Goal: Information Seeking & Learning: Check status

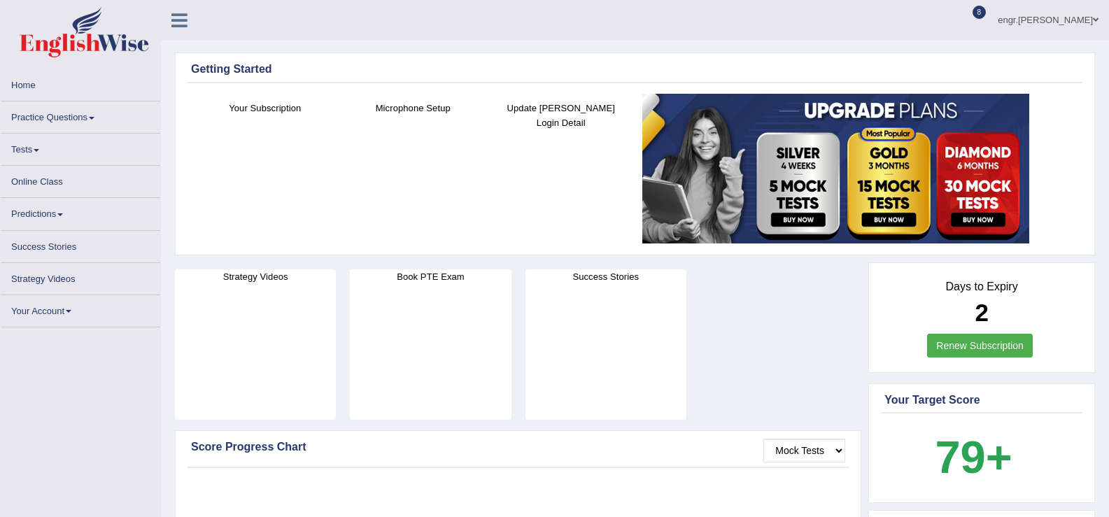
click at [45, 156] on link "Tests" at bounding box center [81, 147] width 160 height 27
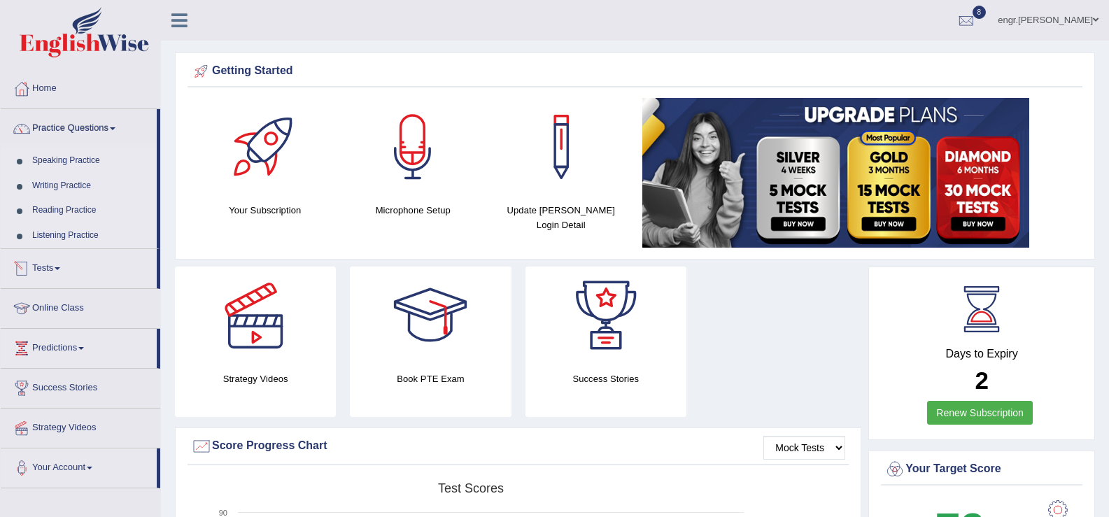
click at [68, 269] on link "Tests" at bounding box center [79, 266] width 156 height 35
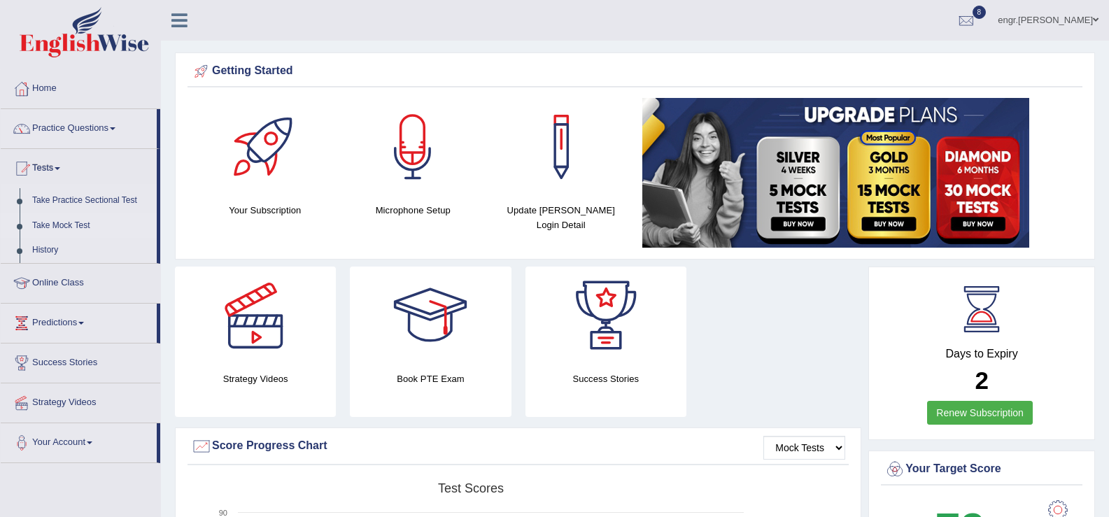
click at [72, 224] on link "Take Mock Test" at bounding box center [91, 225] width 131 height 25
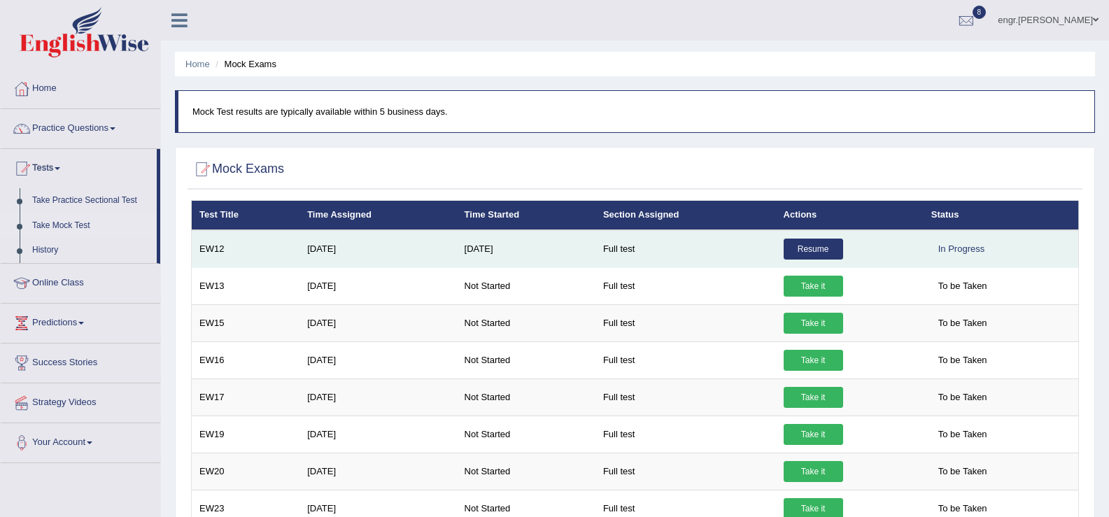
click at [833, 246] on link "Resume" at bounding box center [813, 249] width 59 height 21
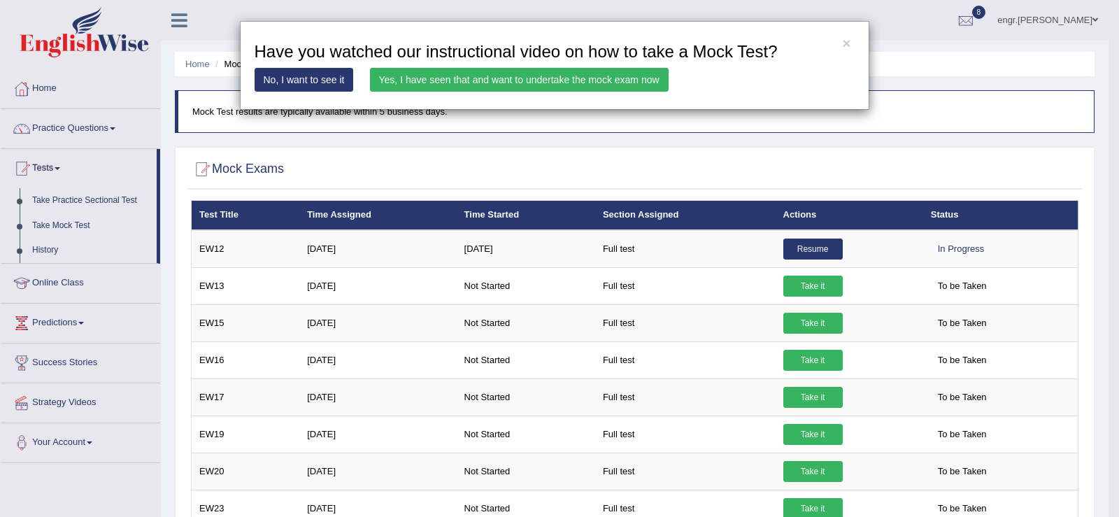
click at [541, 76] on link "Yes, I have seen that and want to undertake the mock exam now" at bounding box center [519, 80] width 299 height 24
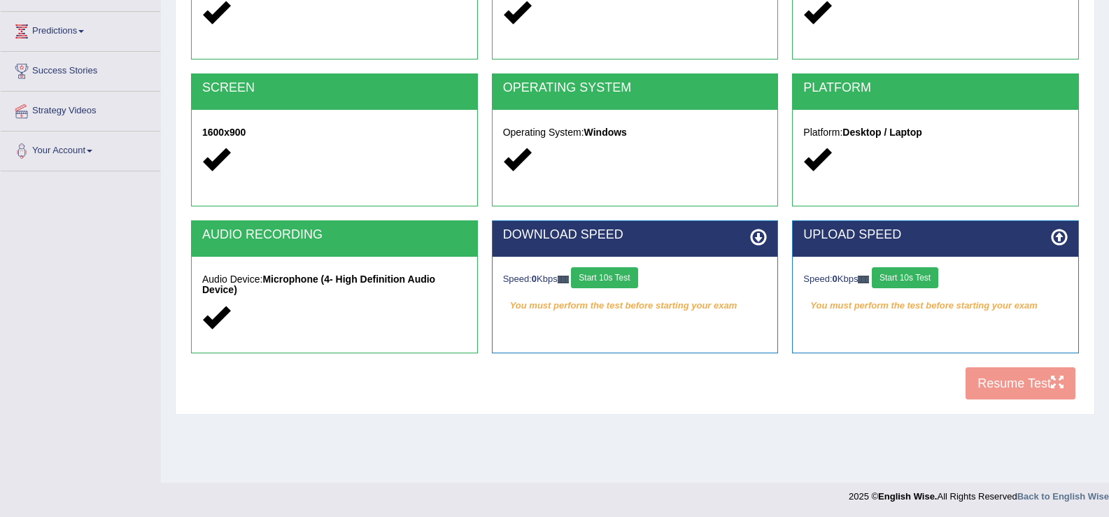
scroll to position [218, 0]
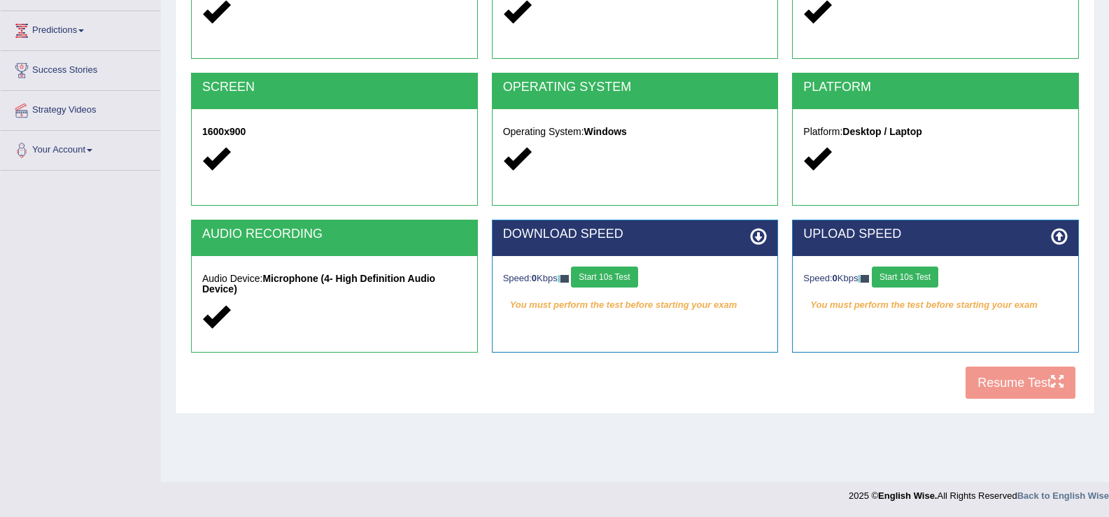
click at [633, 274] on button "Start 10s Test" at bounding box center [604, 277] width 66 height 21
click at [644, 274] on button "Start 10s Test" at bounding box center [614, 277] width 66 height 21
click at [906, 278] on button "Start 10s Test" at bounding box center [905, 277] width 66 height 21
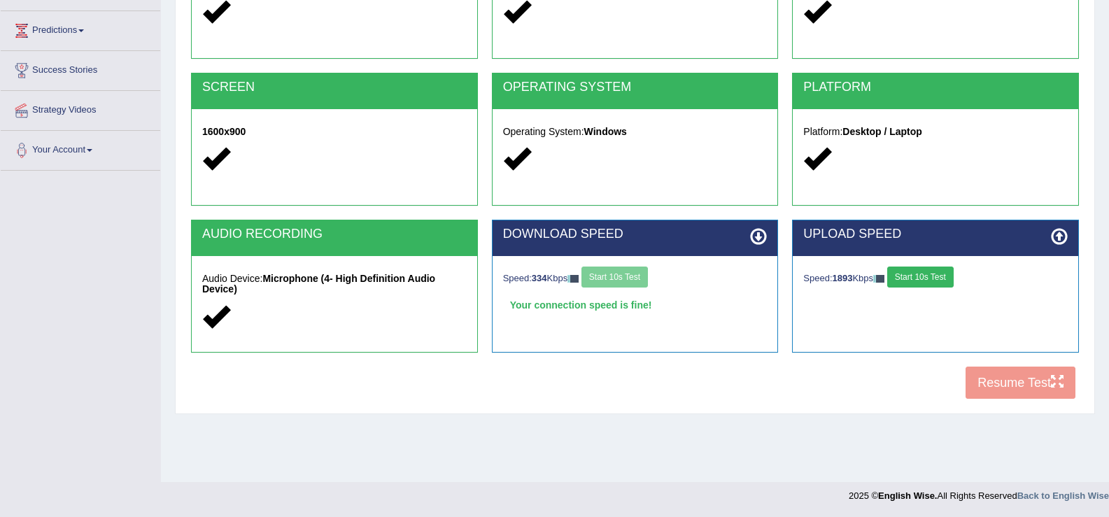
click at [921, 277] on button "Start 10s Test" at bounding box center [920, 277] width 66 height 21
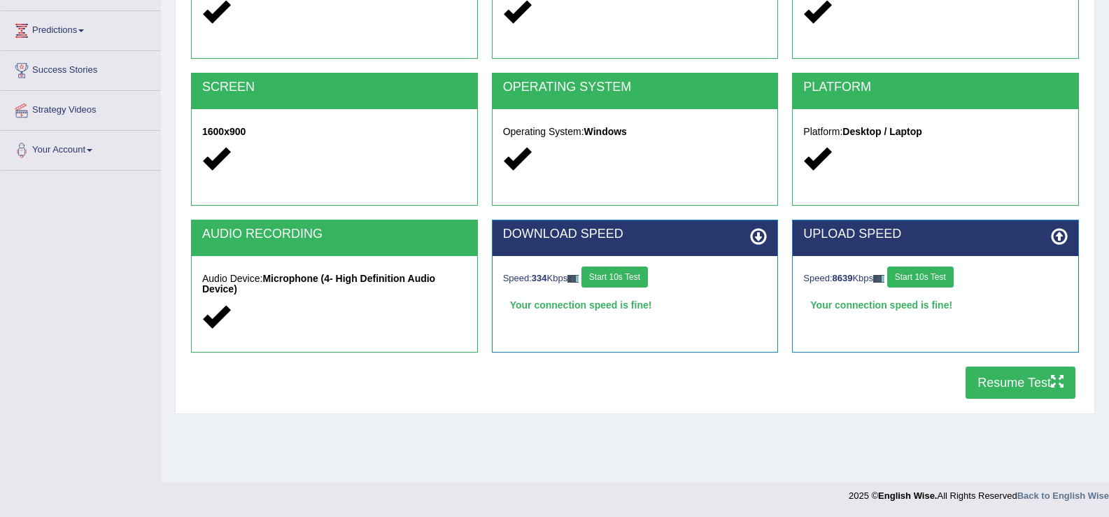
click at [979, 371] on button "Resume Test" at bounding box center [1020, 383] width 110 height 32
click at [989, 378] on button "Resume Test" at bounding box center [1020, 383] width 110 height 32
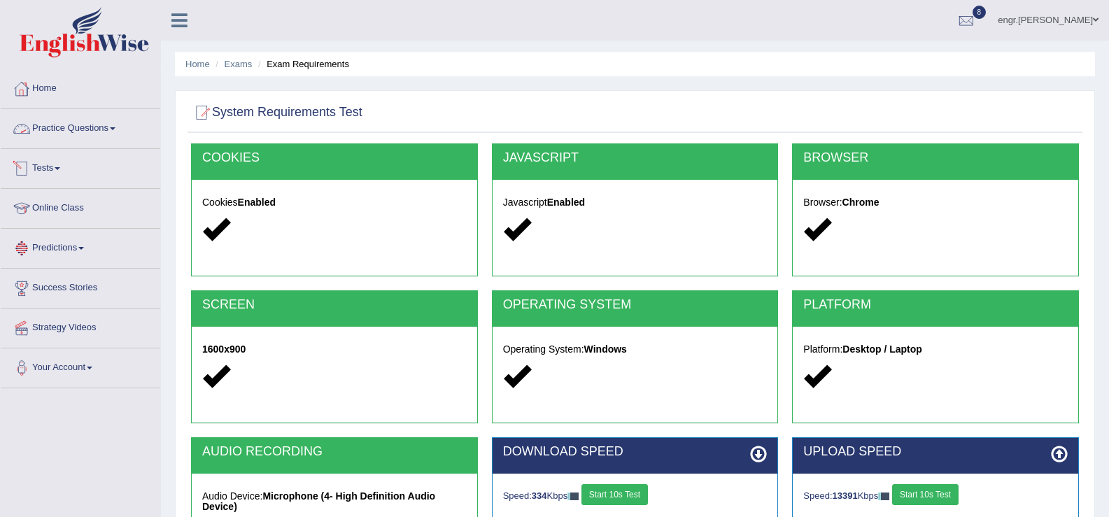
click at [60, 169] on span at bounding box center [58, 168] width 6 height 3
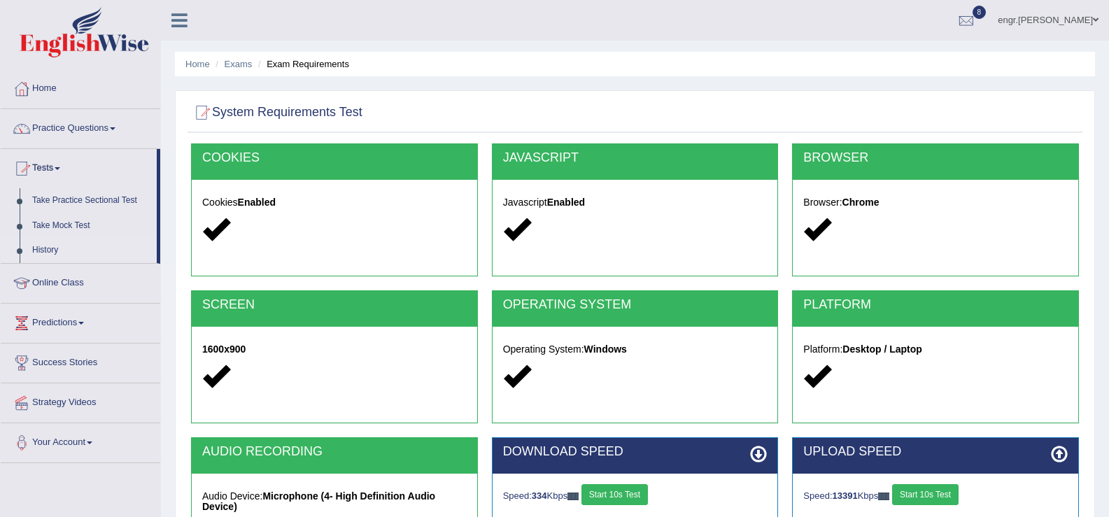
click at [48, 244] on link "History" at bounding box center [91, 250] width 131 height 25
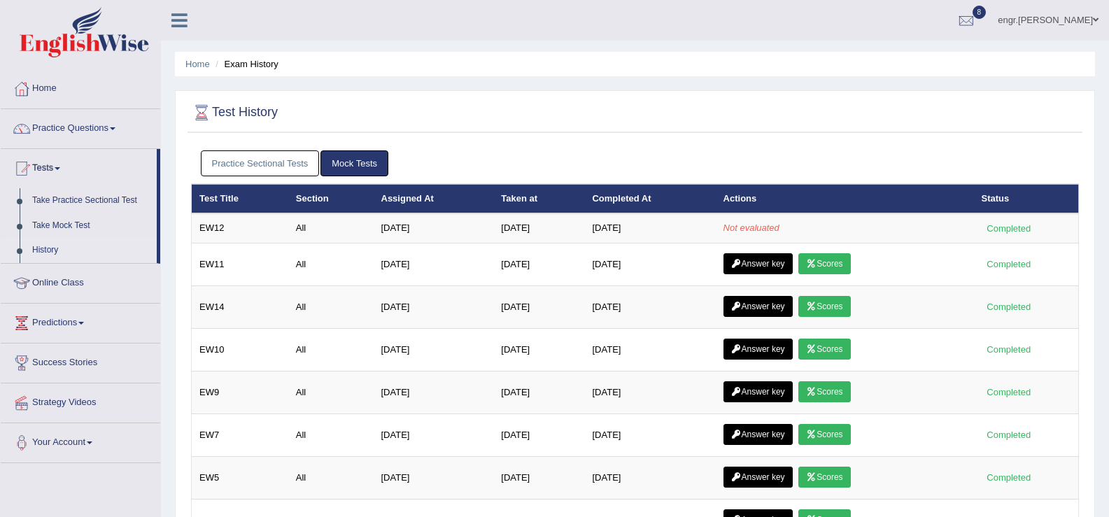
click at [97, 131] on link "Practice Questions" at bounding box center [81, 126] width 160 height 35
click at [977, 24] on div at bounding box center [966, 20] width 21 height 21
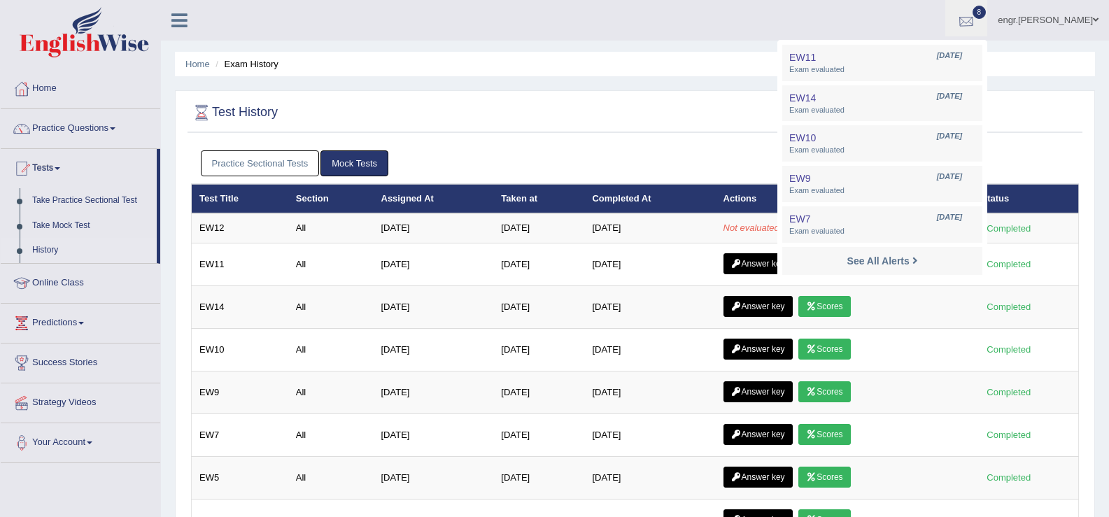
click at [977, 24] on div at bounding box center [966, 20] width 21 height 21
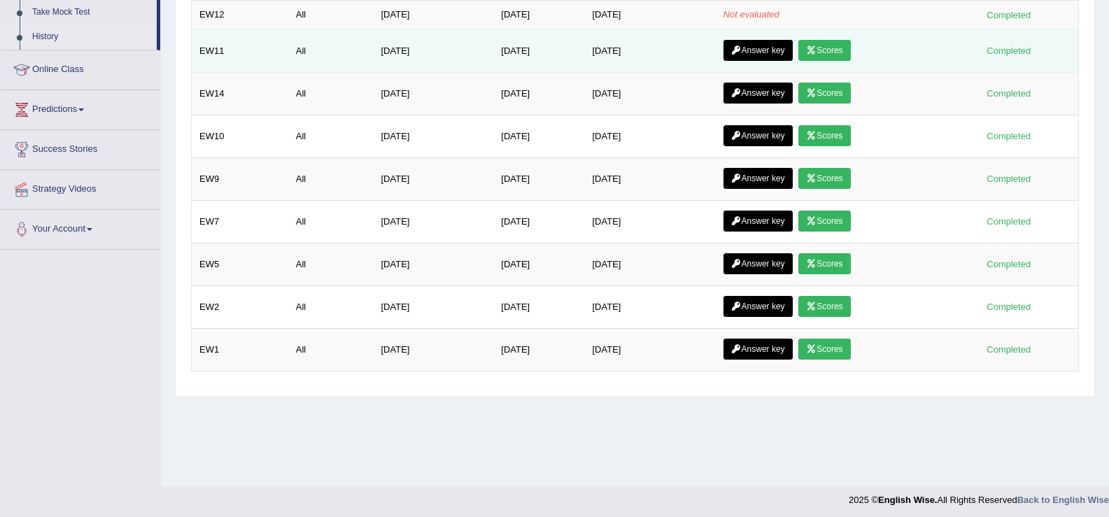
scroll to position [218, 0]
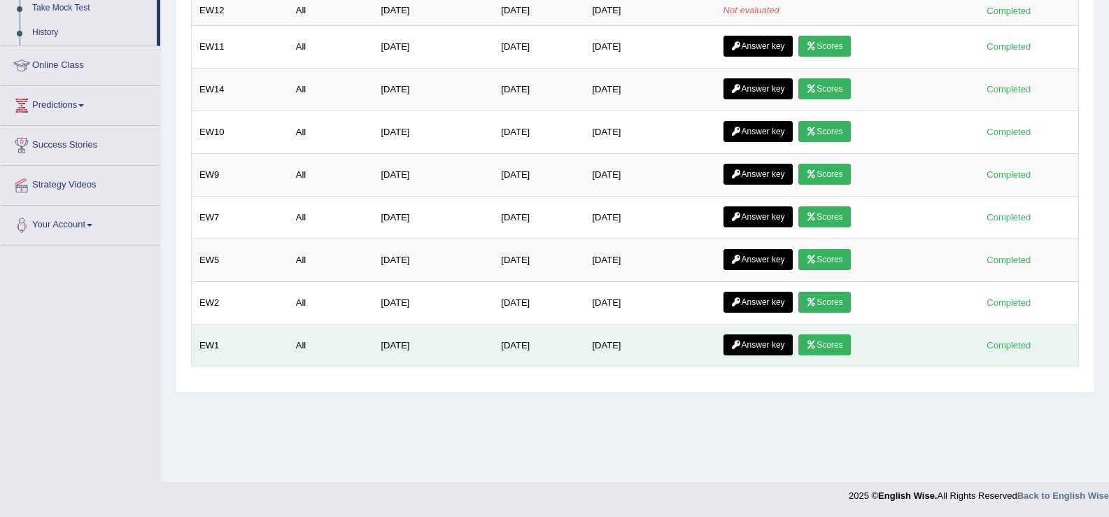
click at [817, 339] on link "Scores" at bounding box center [824, 344] width 52 height 21
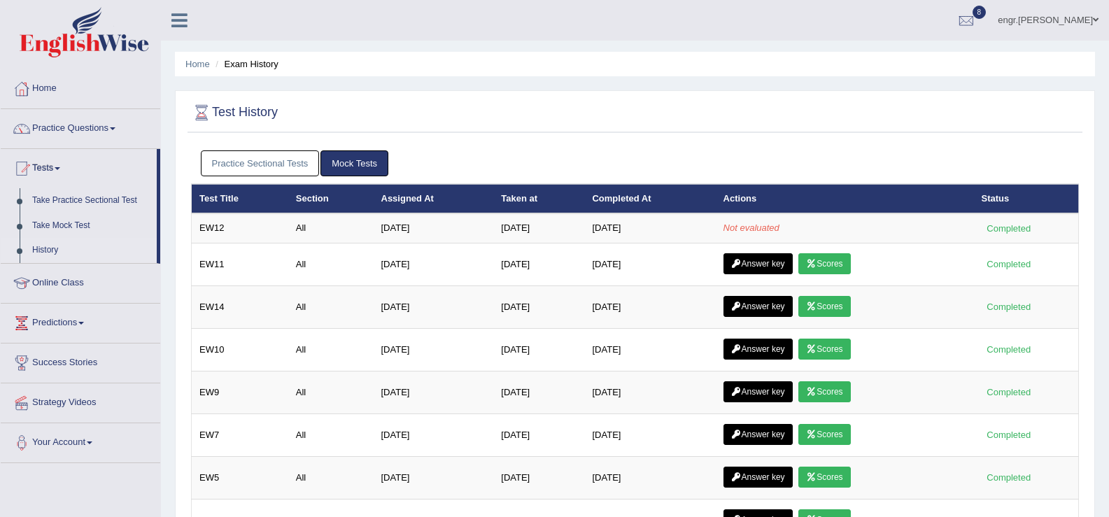
click at [828, 509] on link "Scores" at bounding box center [824, 519] width 52 height 21
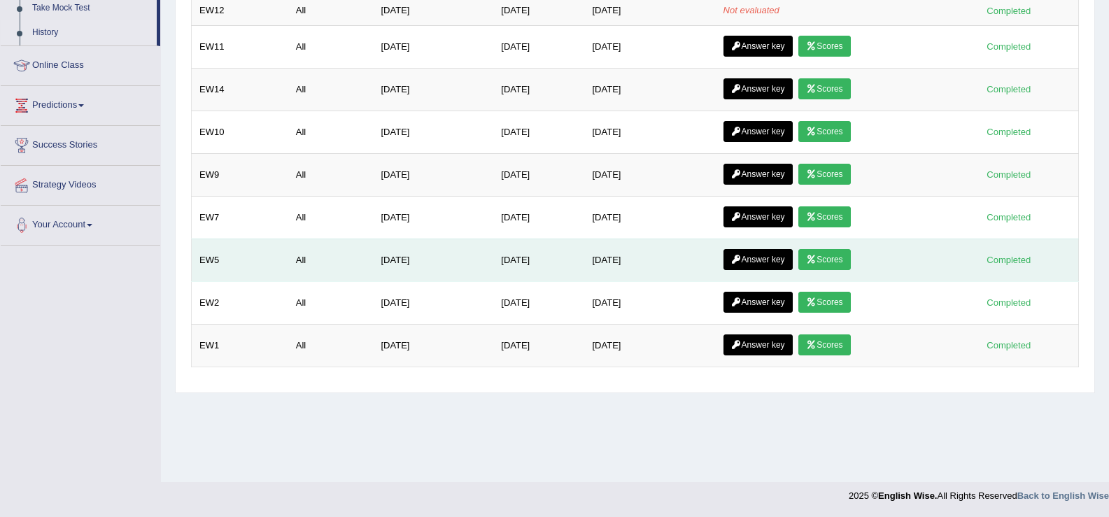
click at [826, 252] on link "Scores" at bounding box center [824, 259] width 52 height 21
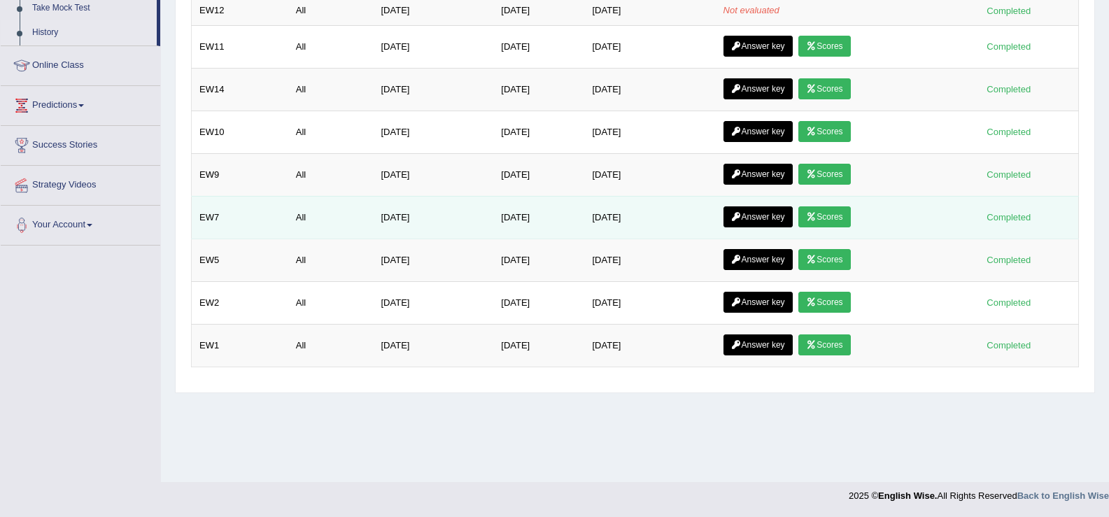
scroll to position [218, 0]
click at [830, 215] on link "Scores" at bounding box center [824, 216] width 52 height 21
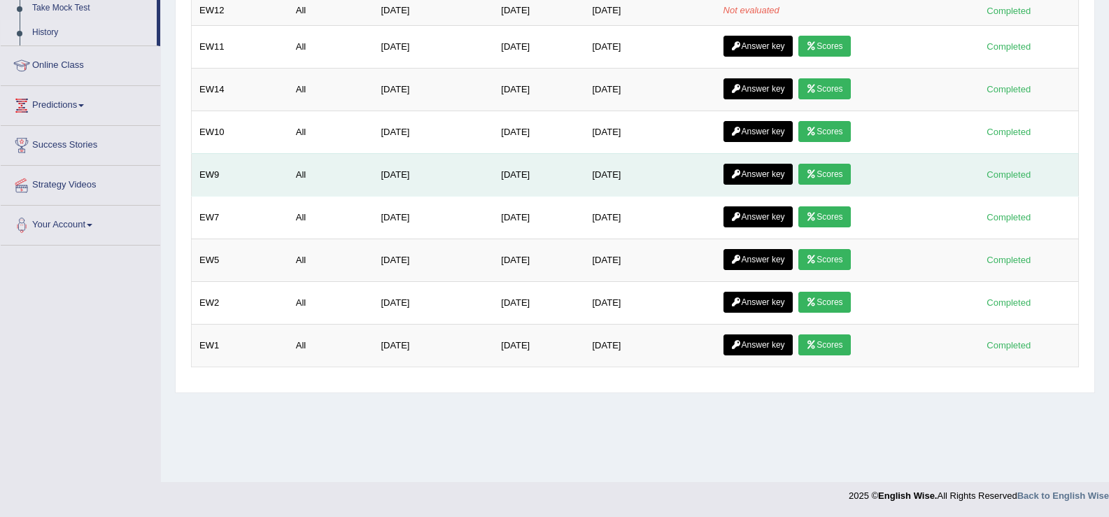
click at [839, 174] on link "Scores" at bounding box center [824, 174] width 52 height 21
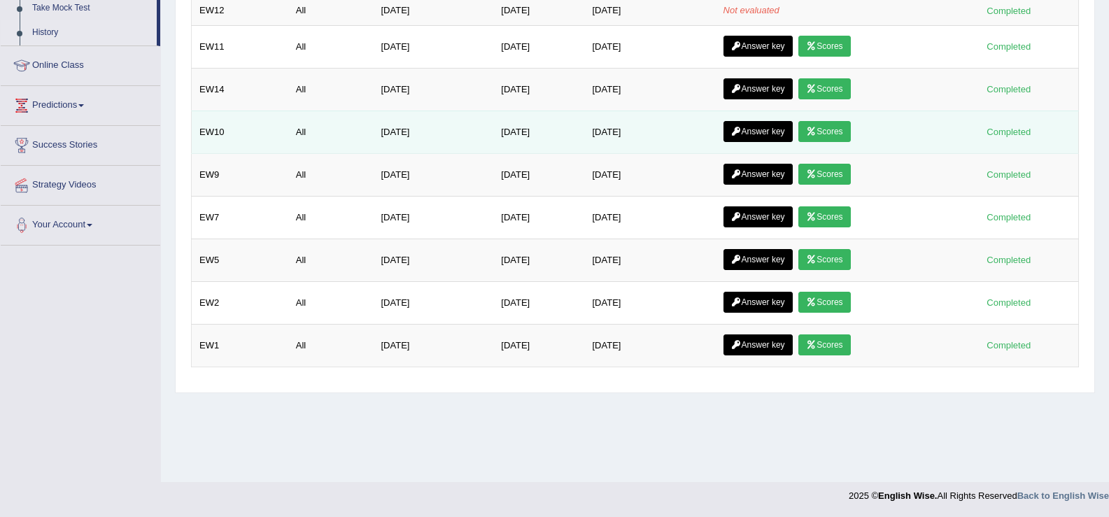
scroll to position [218, 0]
click at [849, 133] on link "Scores" at bounding box center [824, 131] width 52 height 21
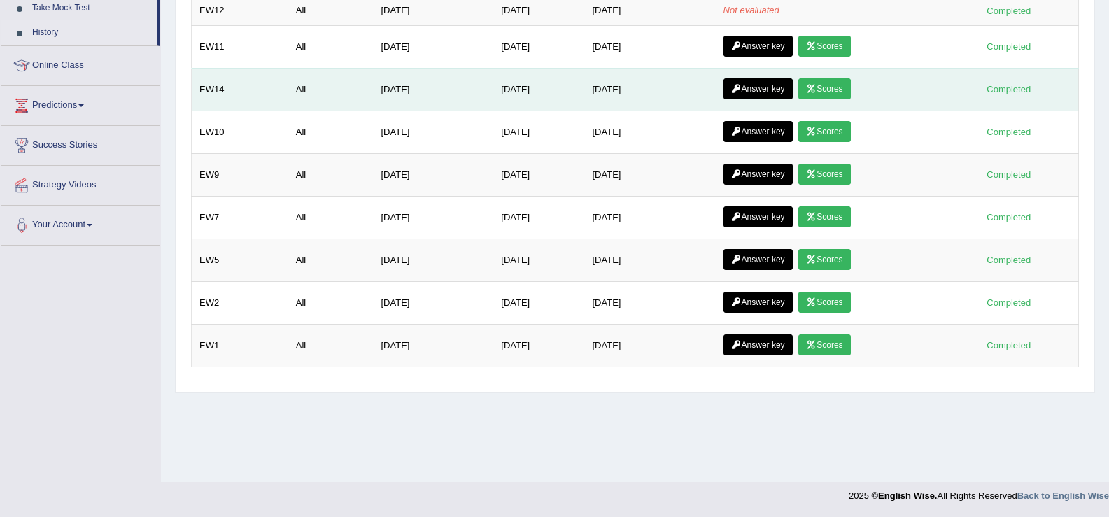
click at [832, 88] on link "Scores" at bounding box center [824, 88] width 52 height 21
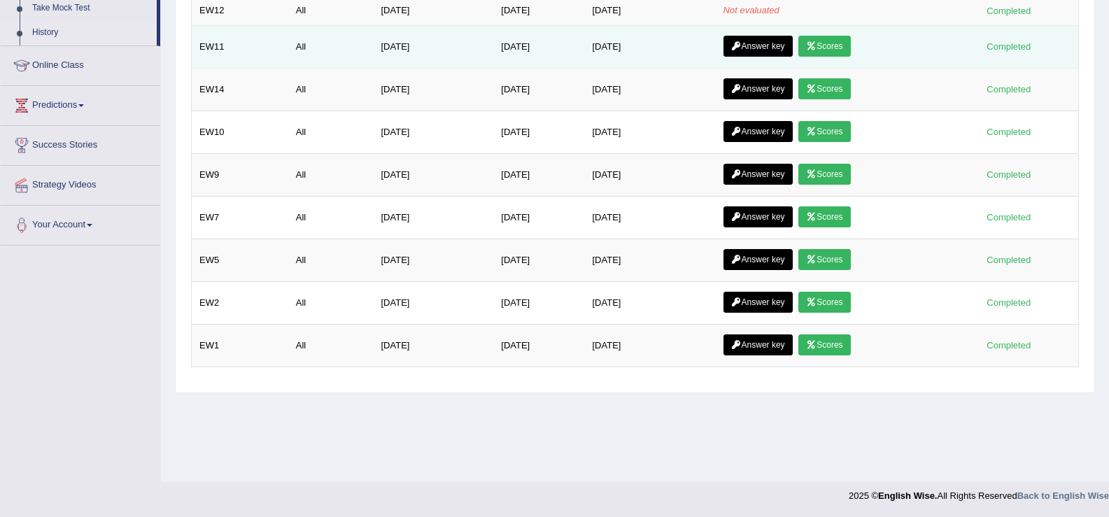
click at [818, 55] on link "Scores" at bounding box center [824, 46] width 52 height 21
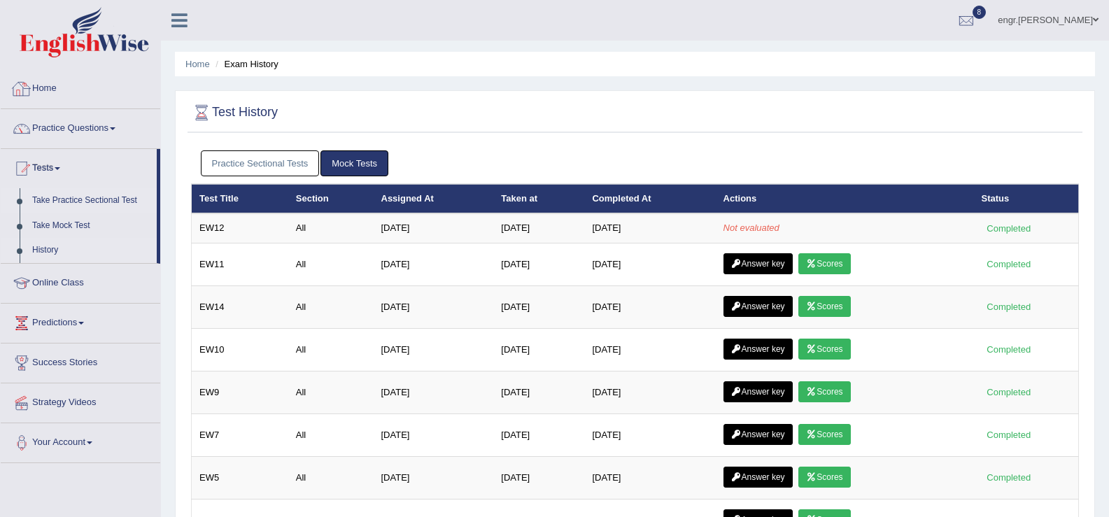
click at [116, 199] on link "Take Practice Sectional Test" at bounding box center [91, 200] width 131 height 25
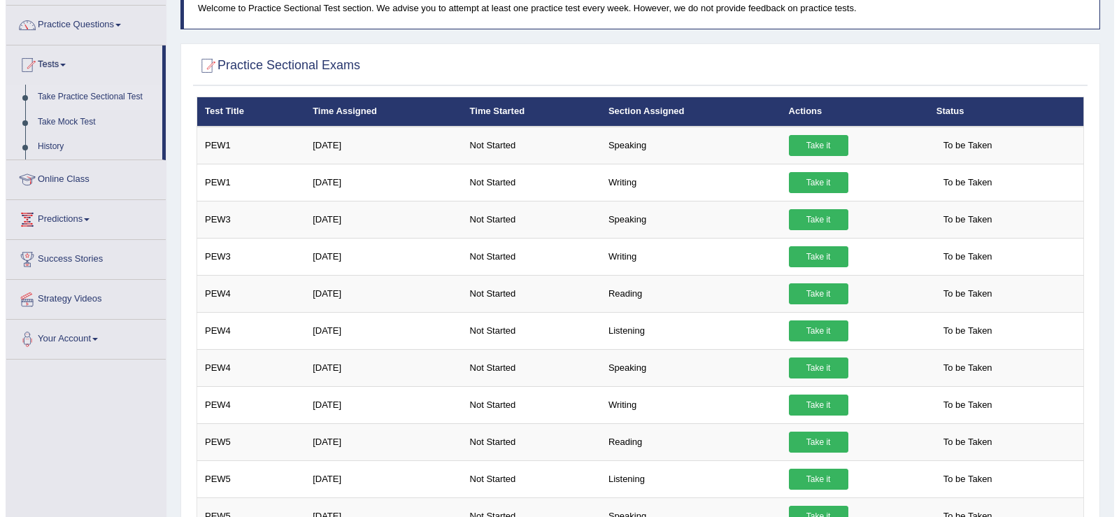
scroll to position [103, 0]
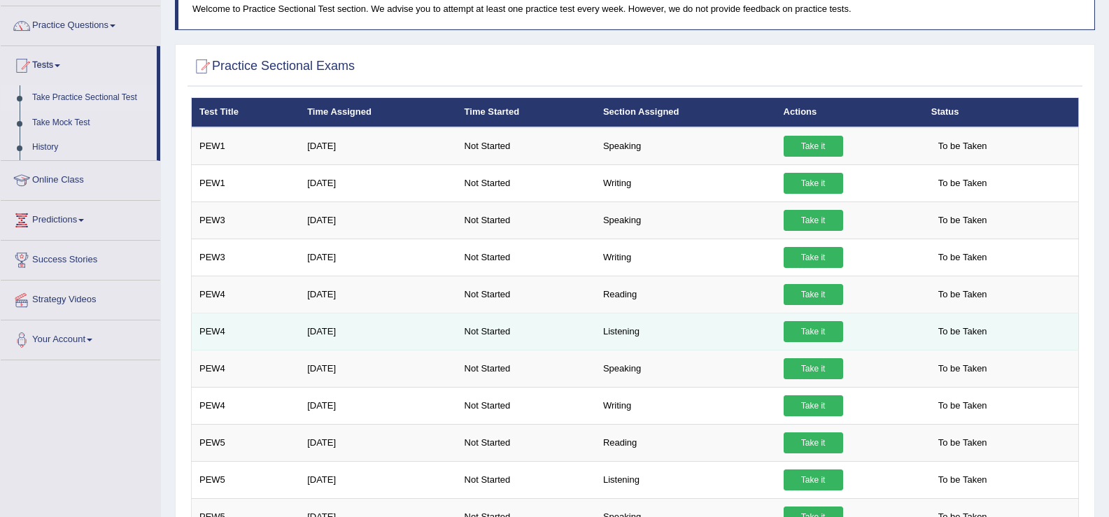
click at [812, 327] on link "Take it" at bounding box center [813, 331] width 59 height 21
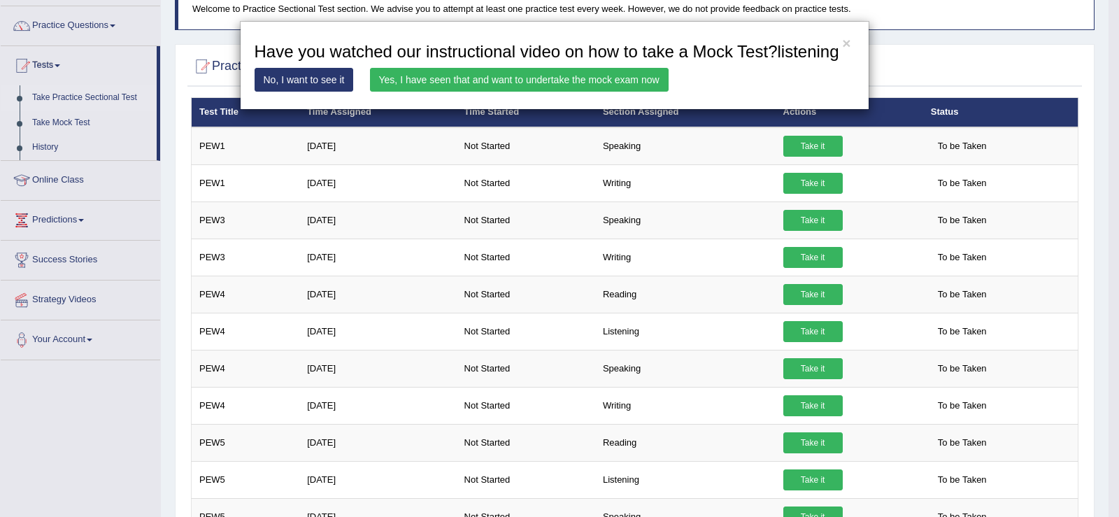
click at [539, 71] on link "Yes, I have seen that and want to undertake the mock exam now" at bounding box center [519, 80] width 299 height 24
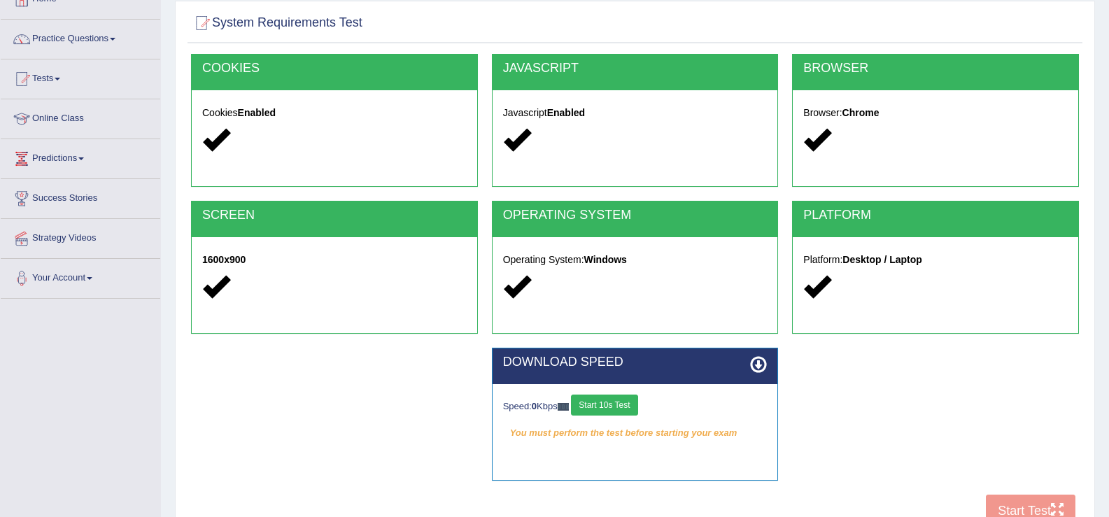
scroll to position [218, 0]
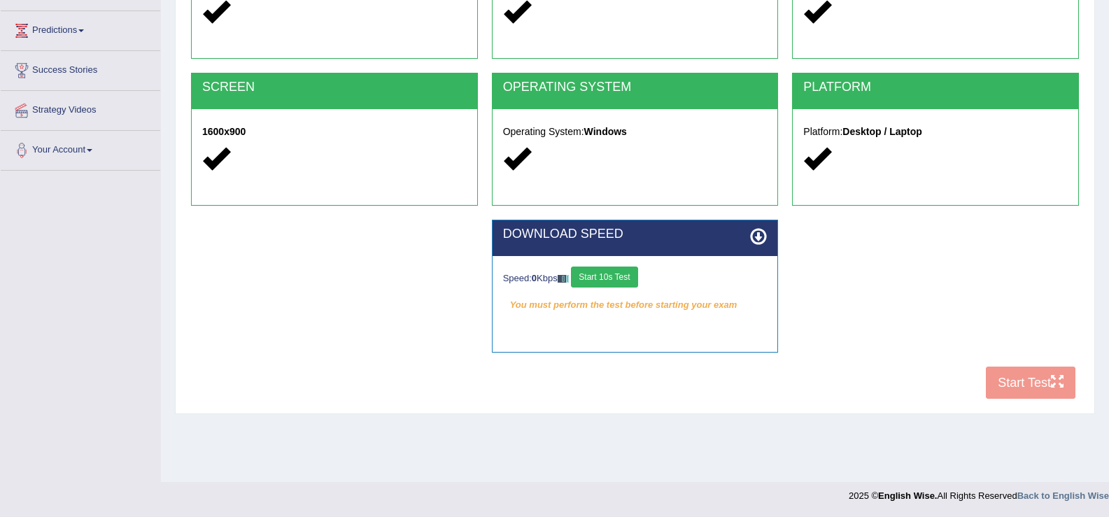
click at [603, 278] on button "Start 10s Test" at bounding box center [604, 277] width 66 height 21
click at [603, 278] on button "Start 10s Test" at bounding box center [614, 277] width 66 height 21
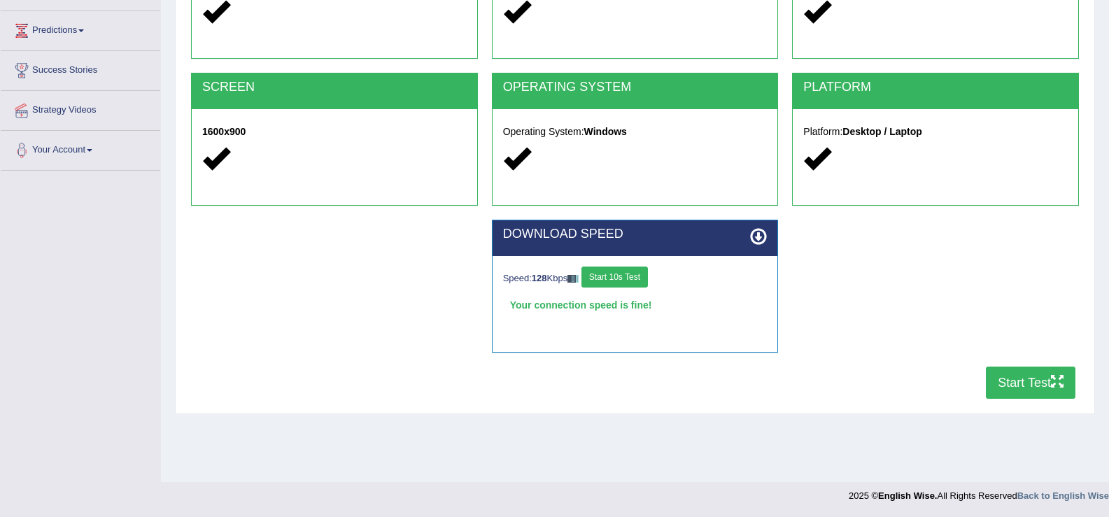
click at [1007, 380] on button "Start Test" at bounding box center [1031, 383] width 90 height 32
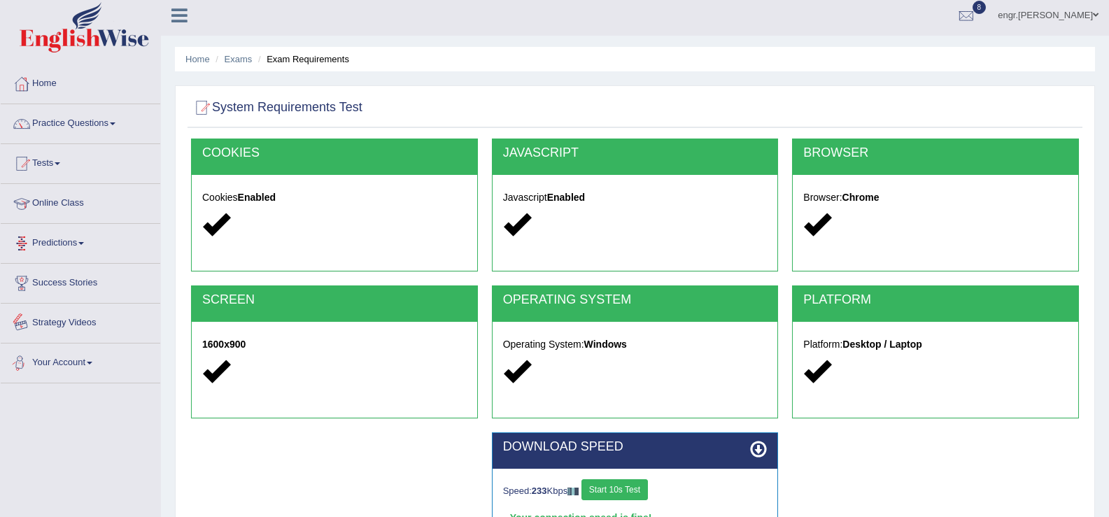
scroll to position [0, 0]
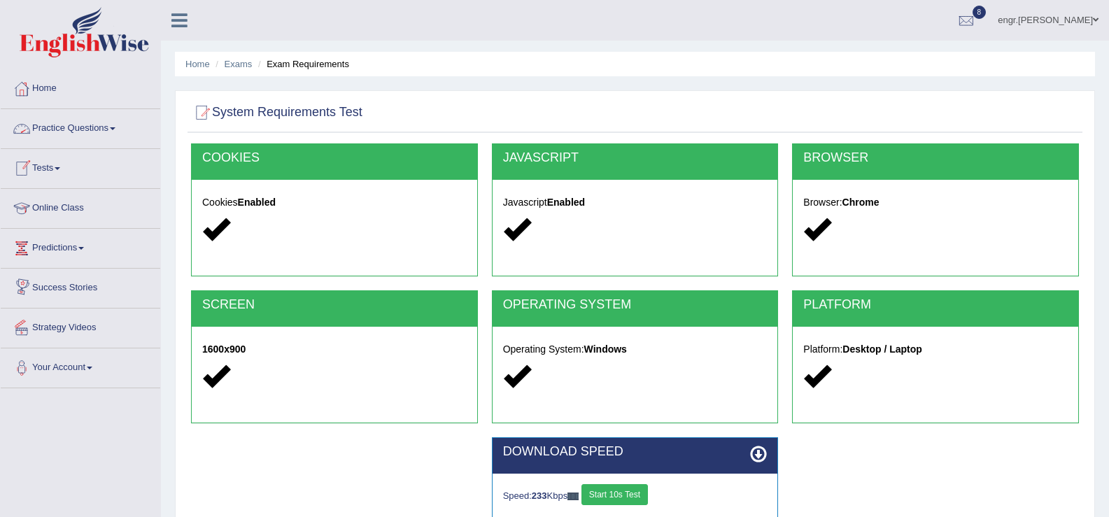
click at [71, 169] on link "Tests" at bounding box center [81, 166] width 160 height 35
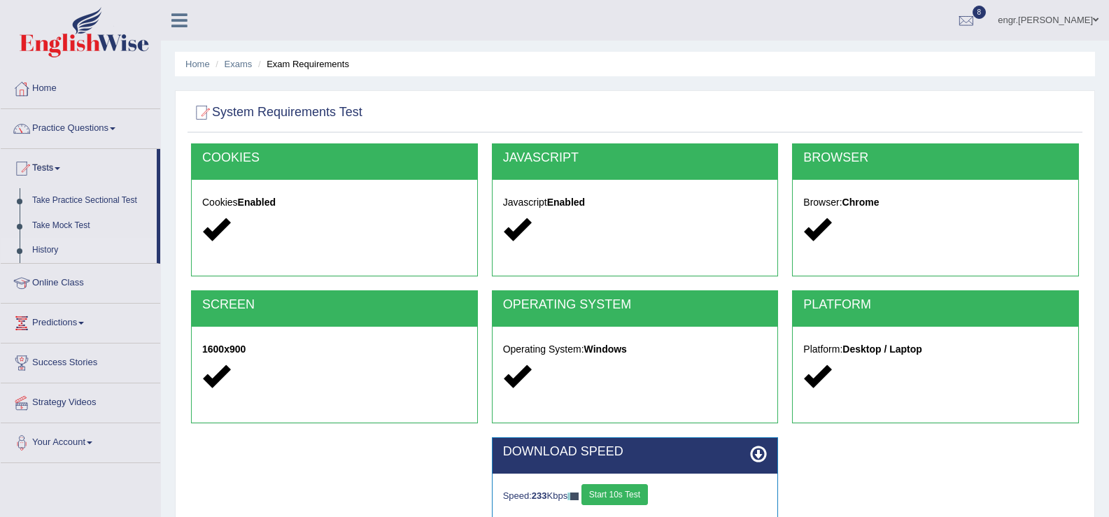
click at [57, 250] on link "History" at bounding box center [91, 250] width 131 height 25
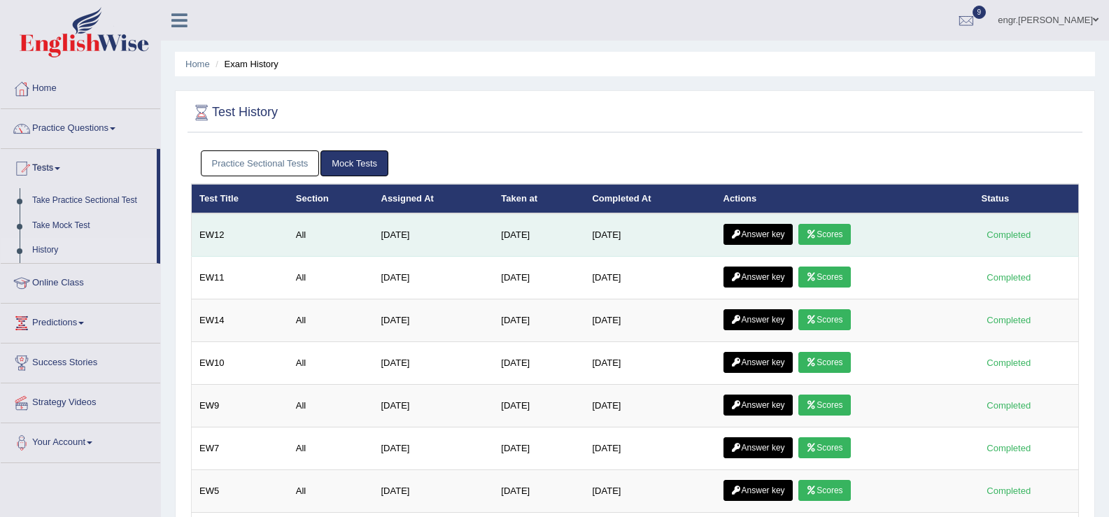
click at [842, 236] on link "Scores" at bounding box center [824, 234] width 52 height 21
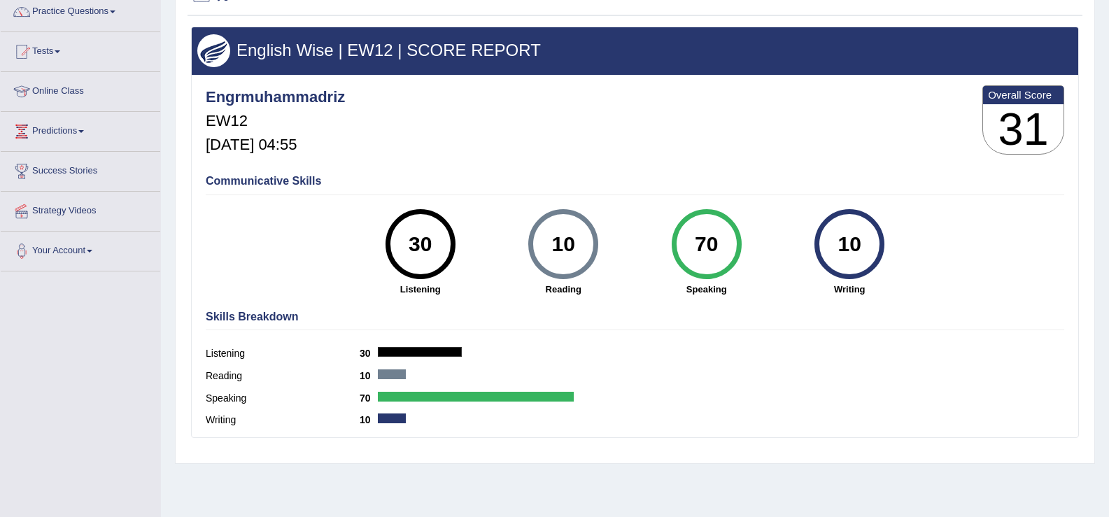
scroll to position [92, 0]
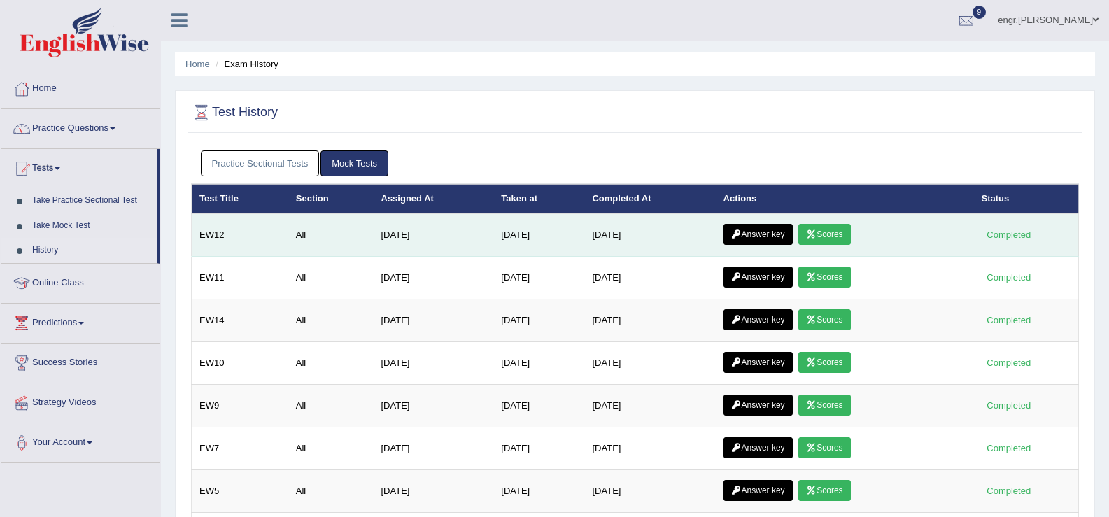
click at [764, 231] on link "Answer key" at bounding box center [757, 234] width 69 height 21
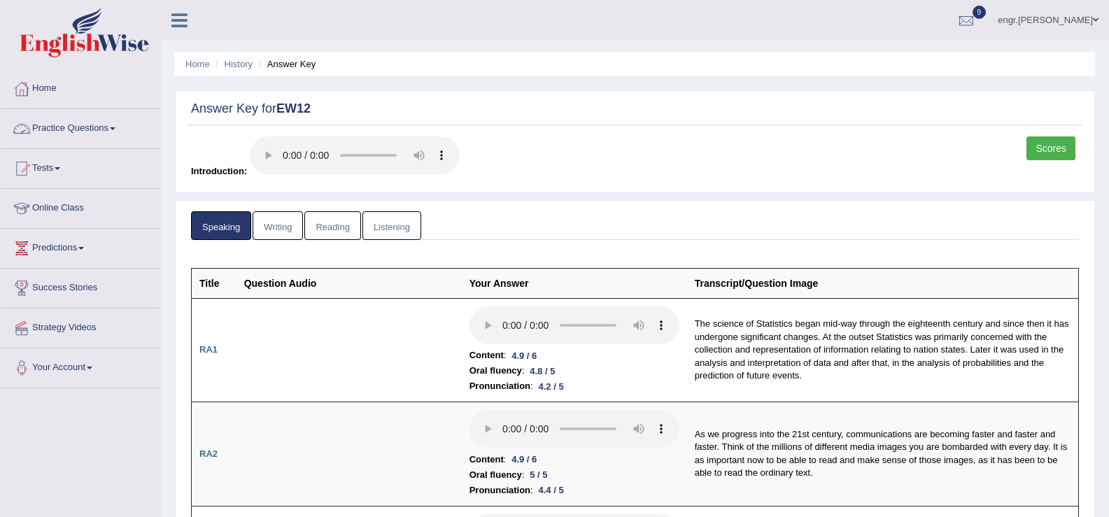
click at [80, 125] on link "Practice Questions" at bounding box center [81, 126] width 160 height 35
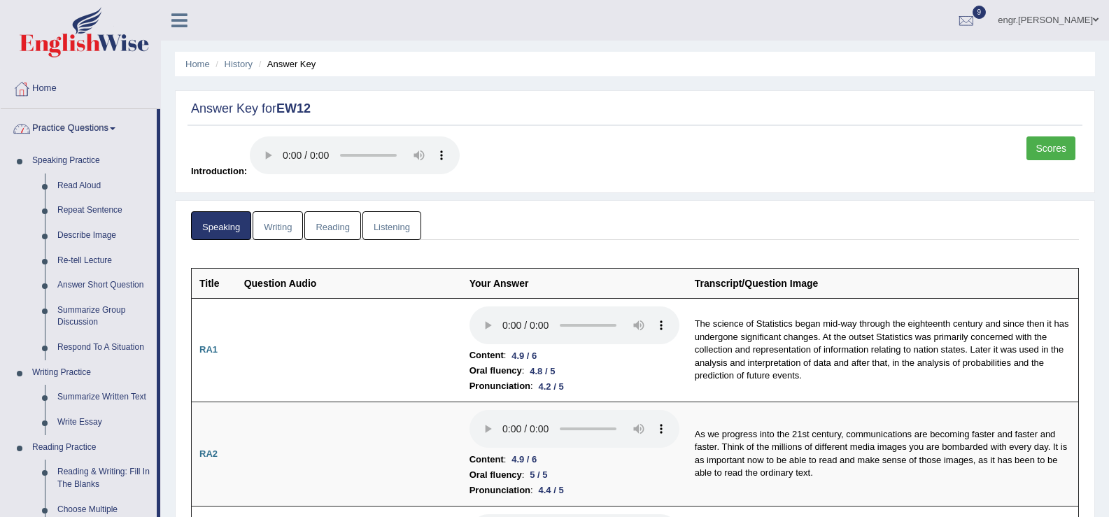
click at [77, 118] on link "Practice Questions" at bounding box center [79, 126] width 156 height 35
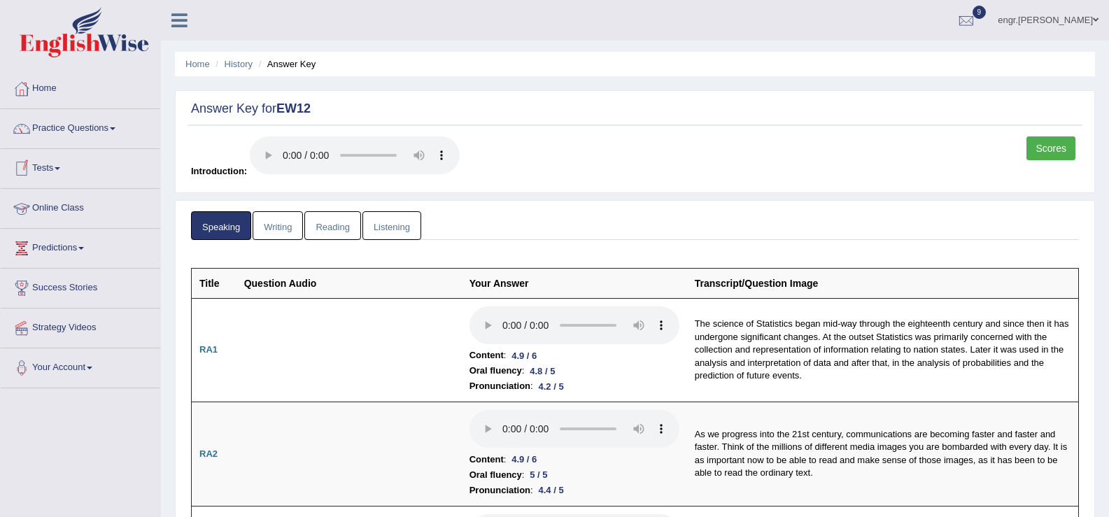
click at [55, 166] on link "Tests" at bounding box center [81, 166] width 160 height 35
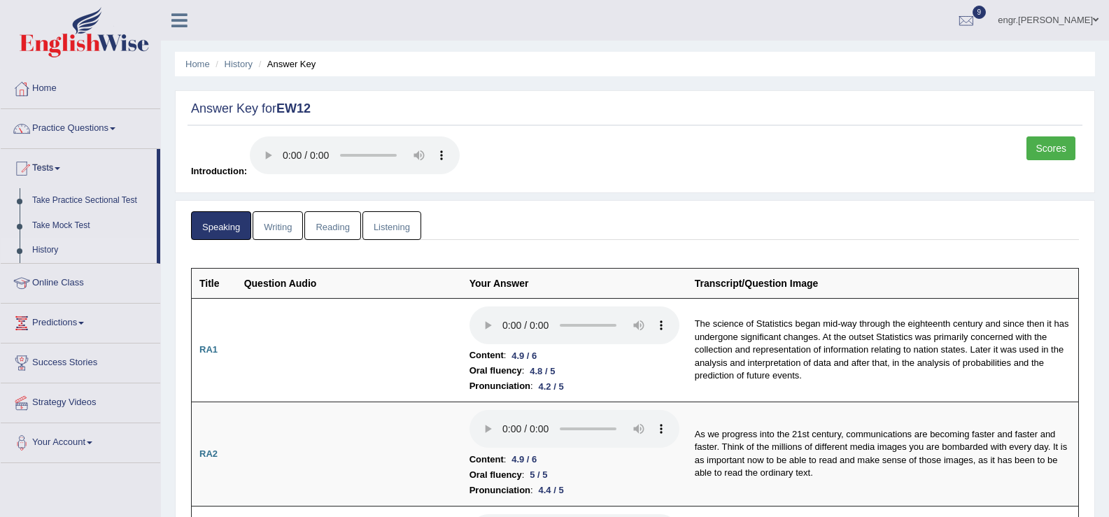
click at [40, 239] on link "History" at bounding box center [91, 250] width 131 height 25
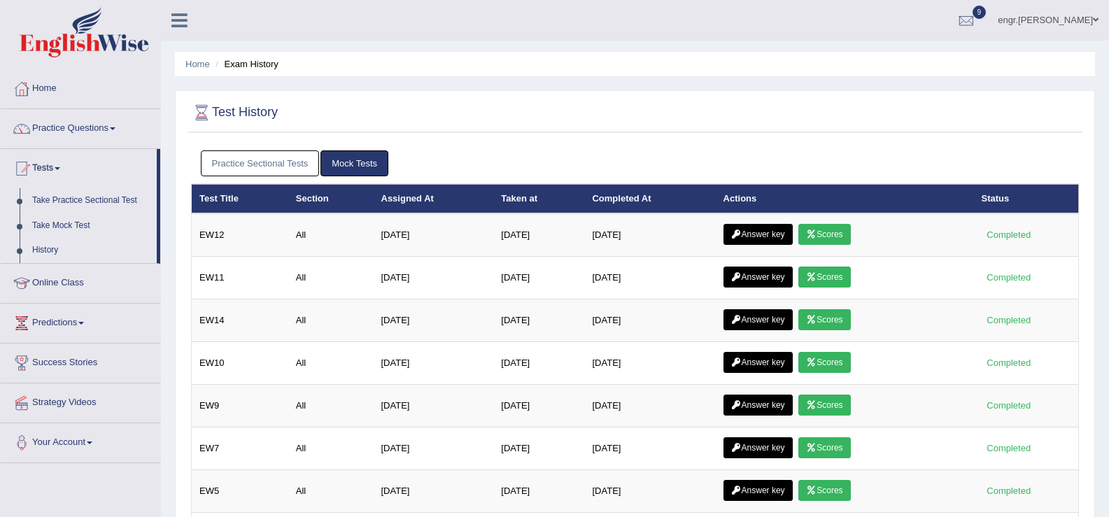
click at [290, 164] on link "Practice Sectional Tests" at bounding box center [260, 163] width 119 height 26
click at [225, 161] on link "Practice Sectional Tests" at bounding box center [260, 163] width 119 height 26
click at [276, 171] on link "Practice Sectional Tests" at bounding box center [260, 163] width 119 height 26
click at [292, 157] on link "Practice Sectional Tests" at bounding box center [260, 163] width 119 height 26
click at [276, 173] on link "Practice Sectional Tests" at bounding box center [260, 163] width 119 height 26
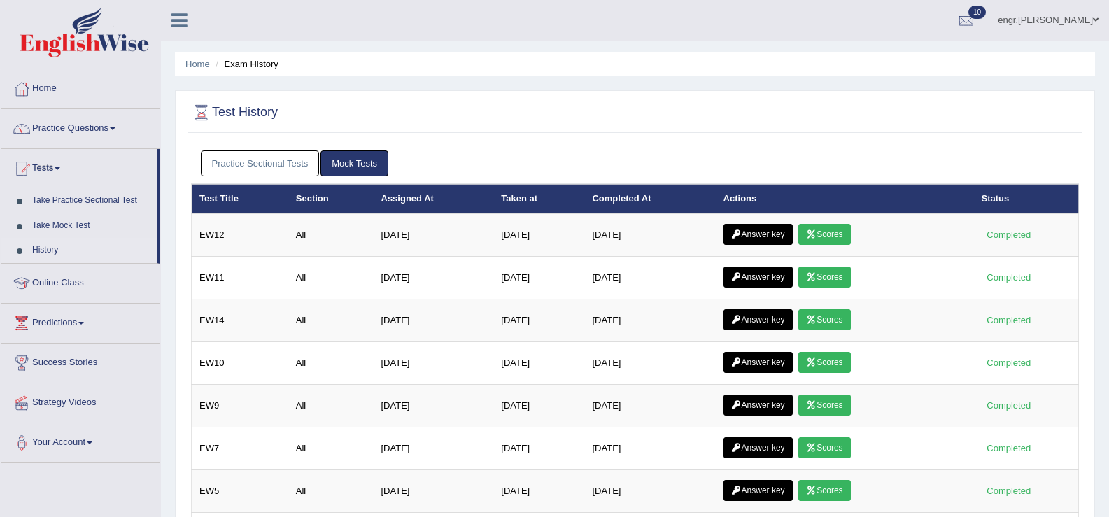
click at [257, 166] on link "Practice Sectional Tests" at bounding box center [260, 163] width 119 height 26
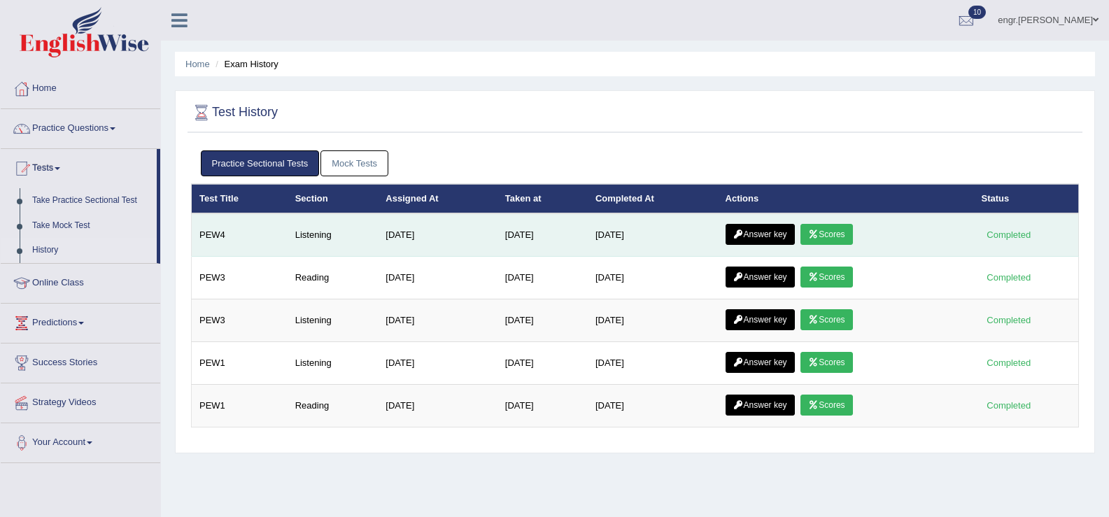
click at [834, 234] on link "Scores" at bounding box center [826, 234] width 52 height 21
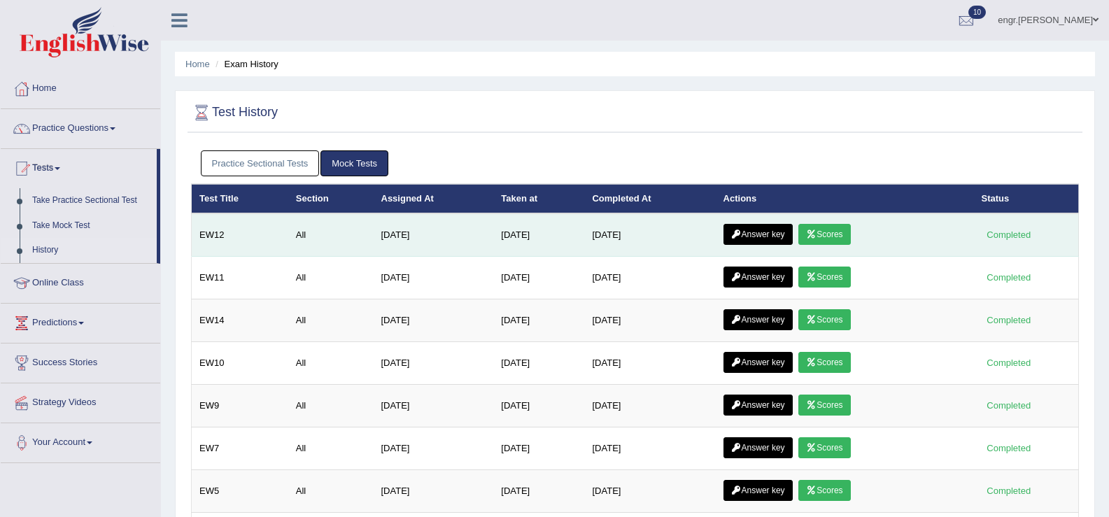
click at [765, 239] on link "Answer key" at bounding box center [757, 234] width 69 height 21
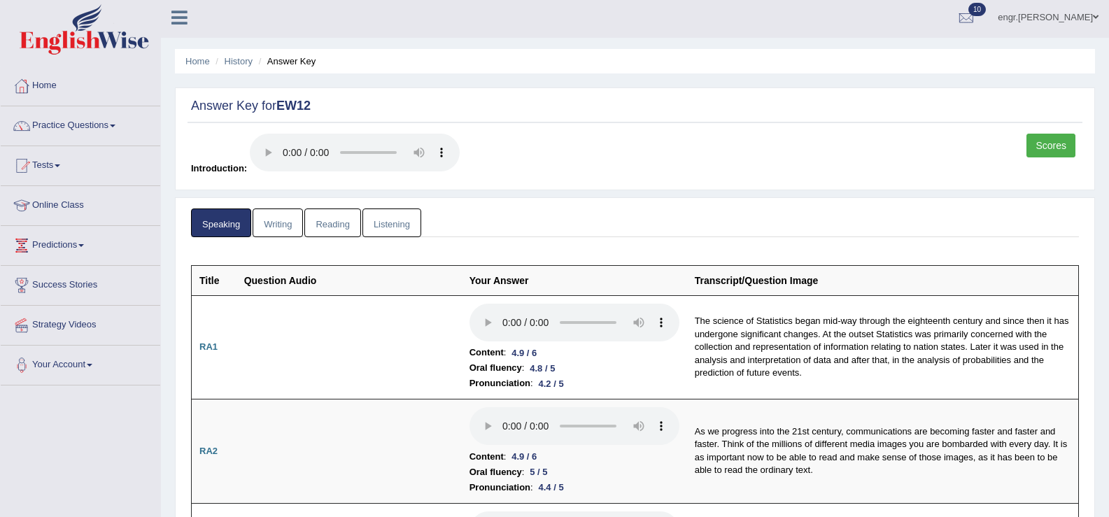
scroll to position [3, 0]
click at [402, 218] on link "Listening" at bounding box center [391, 222] width 59 height 29
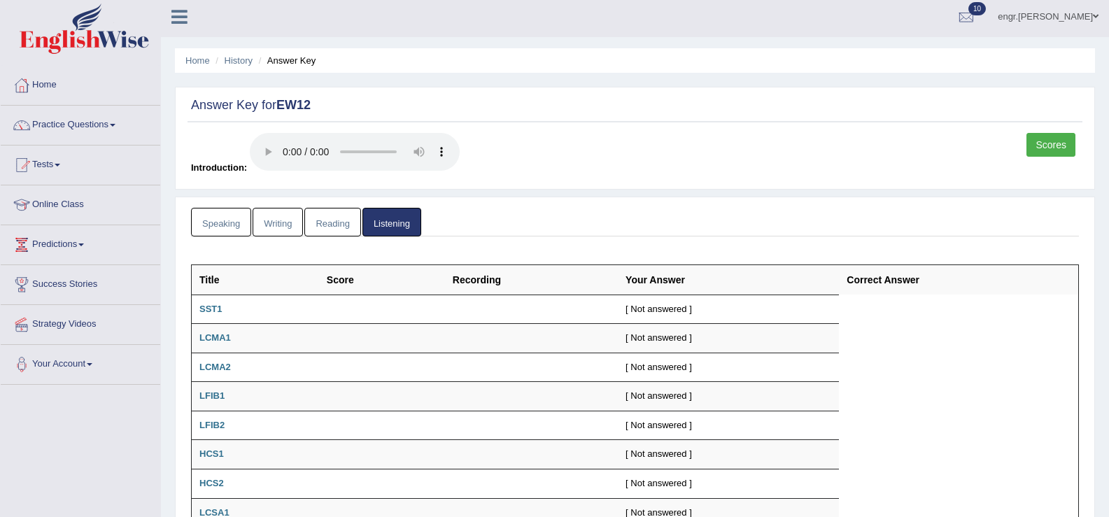
click at [234, 222] on link "Speaking" at bounding box center [221, 222] width 60 height 29
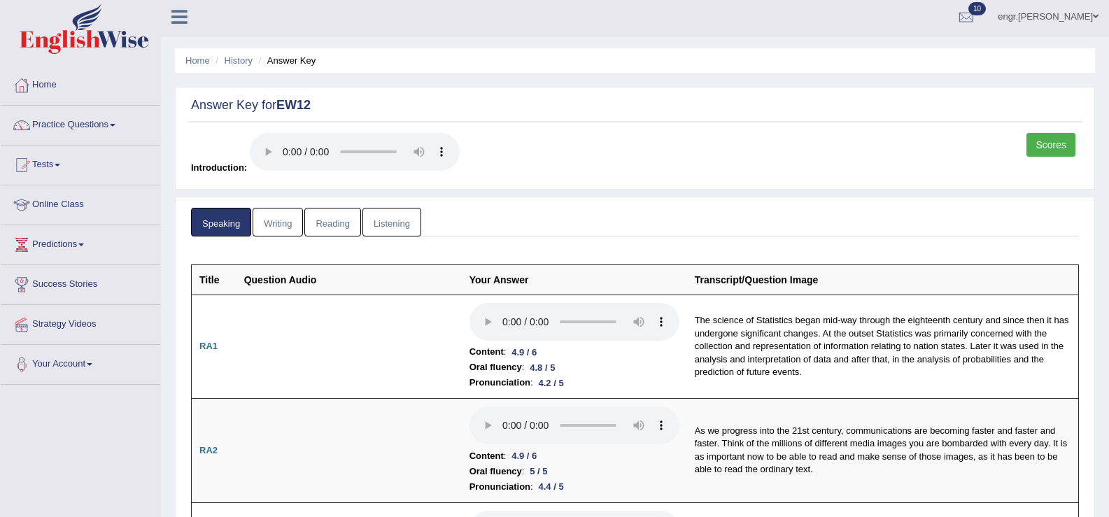
click at [275, 225] on link "Writing" at bounding box center [278, 222] width 50 height 29
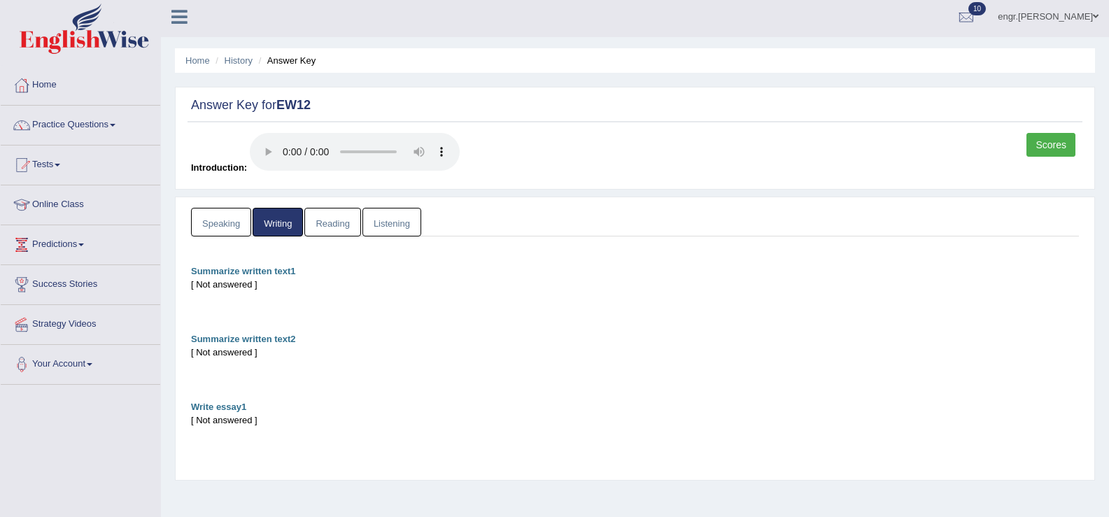
click at [327, 225] on link "Reading" at bounding box center [332, 222] width 56 height 29
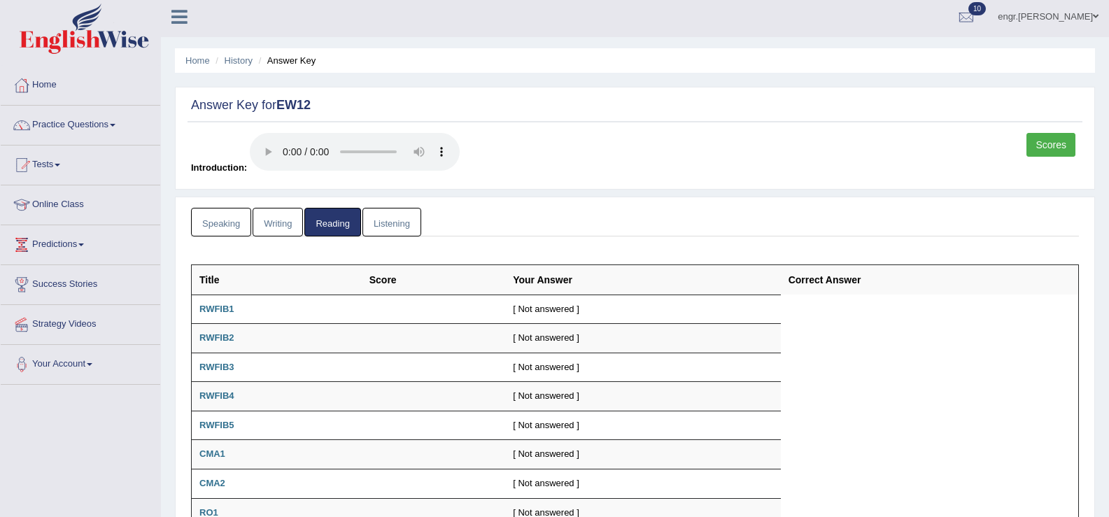
click at [394, 221] on link "Listening" at bounding box center [391, 222] width 59 height 29
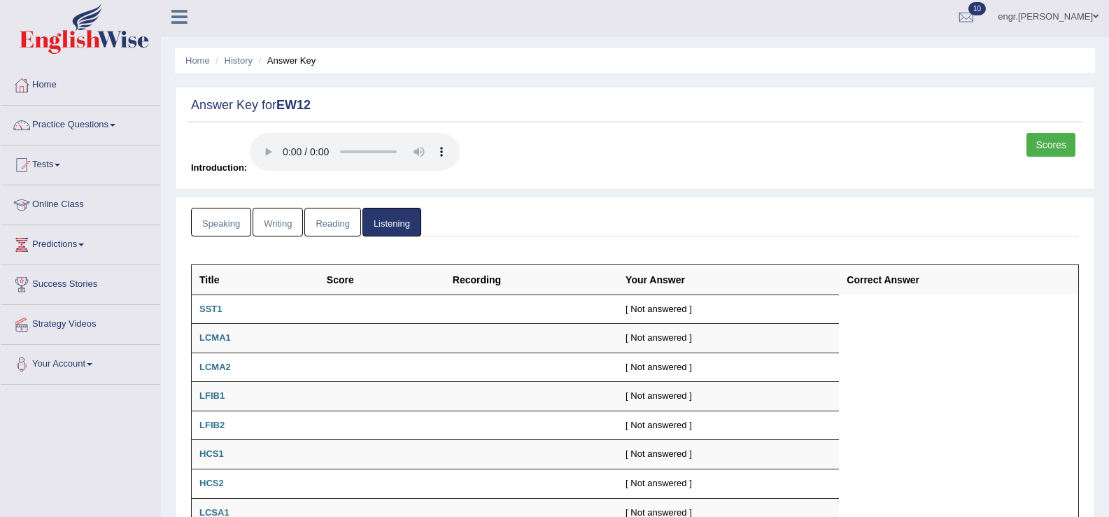
click at [228, 214] on link "Speaking" at bounding box center [221, 222] width 60 height 29
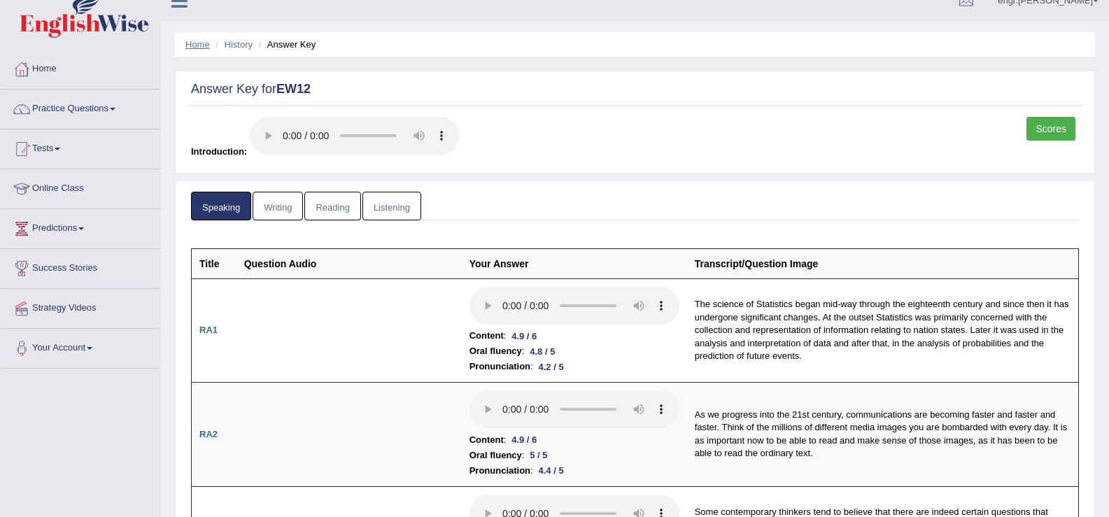
scroll to position [0, 0]
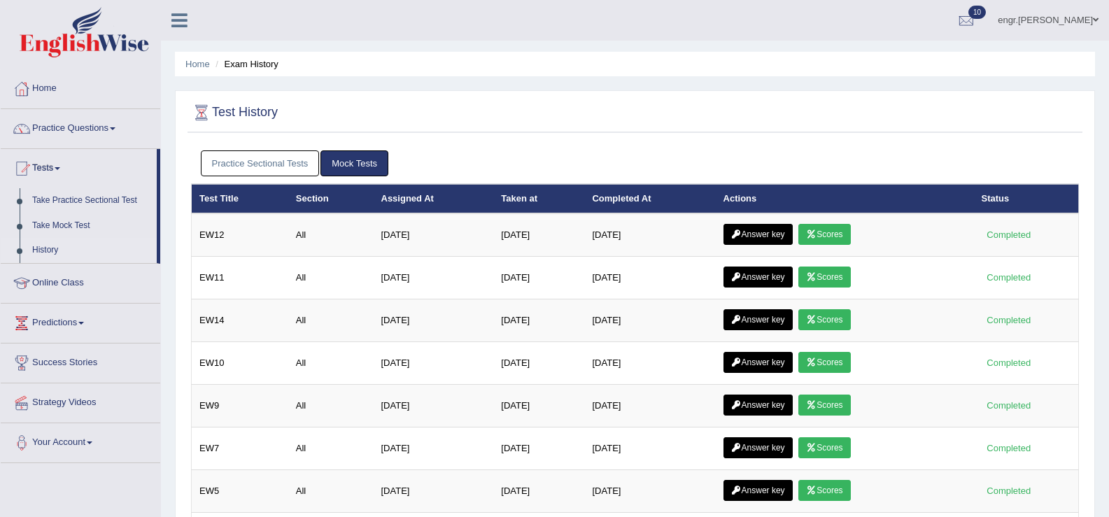
click at [249, 172] on link "Practice Sectional Tests" at bounding box center [260, 163] width 119 height 26
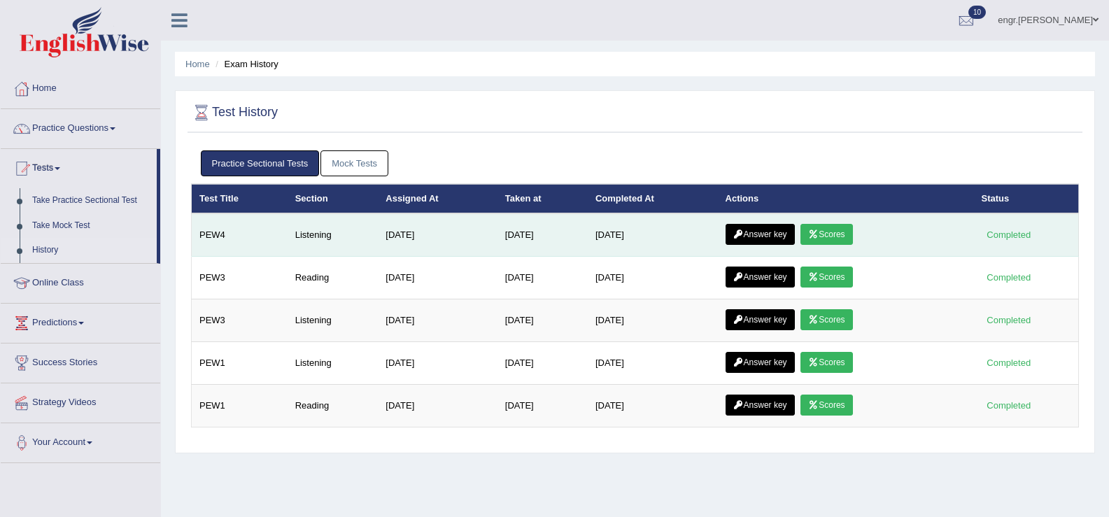
click at [758, 236] on link "Answer key" at bounding box center [759, 234] width 69 height 21
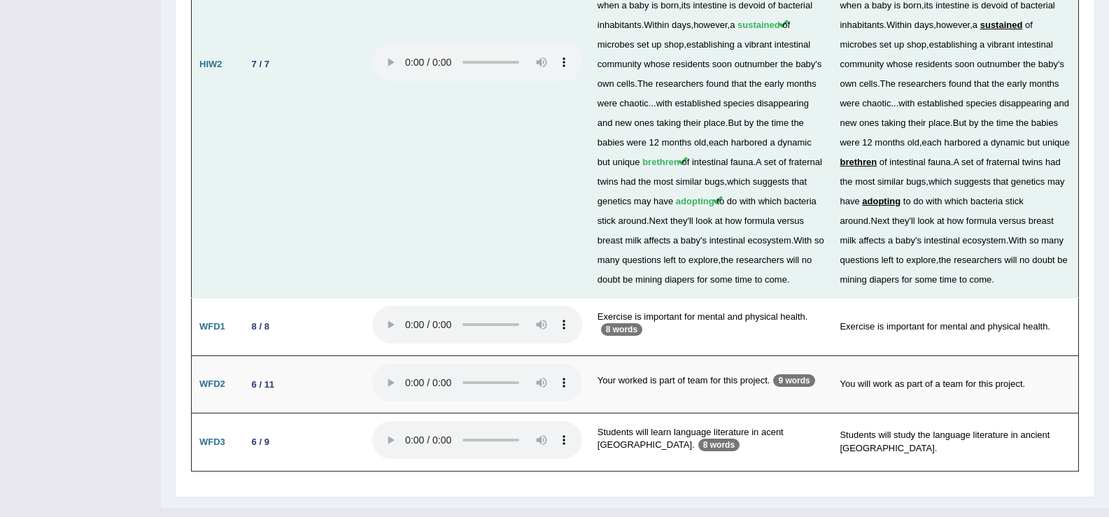
scroll to position [2910, 0]
